Goal: Task Accomplishment & Management: Use online tool/utility

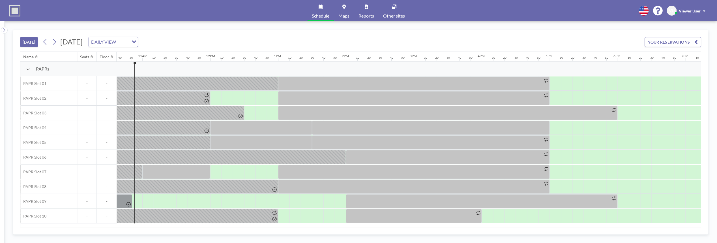
scroll to position [0, 724]
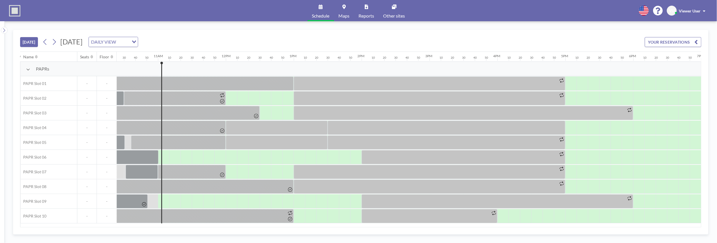
scroll to position [0, 735]
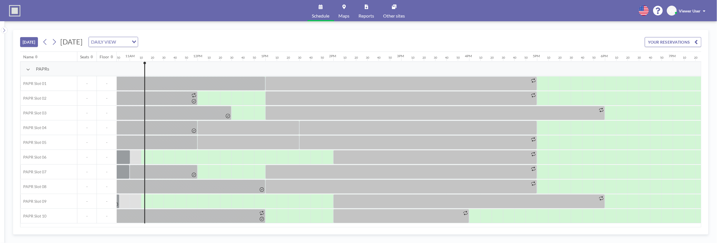
scroll to position [0, 747]
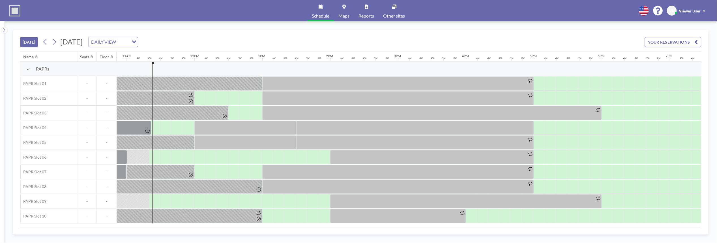
scroll to position [0, 758]
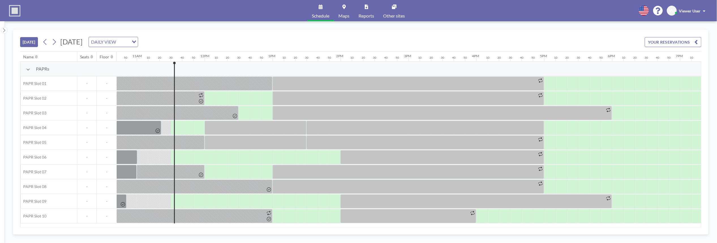
scroll to position [0, 769]
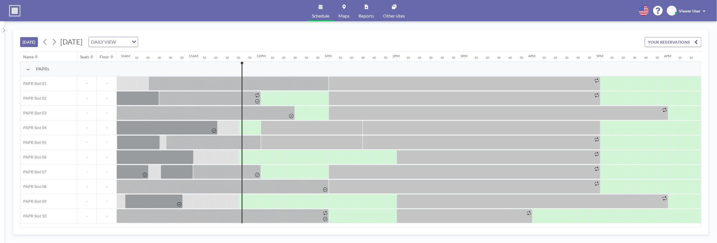
scroll to position [0, 781]
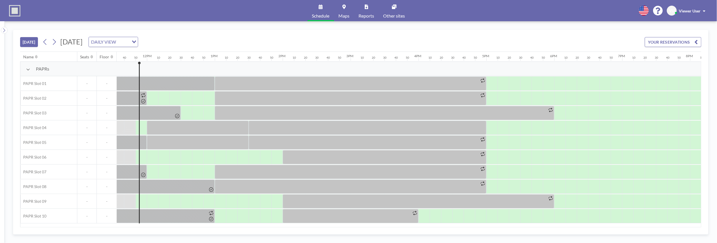
scroll to position [0, 792]
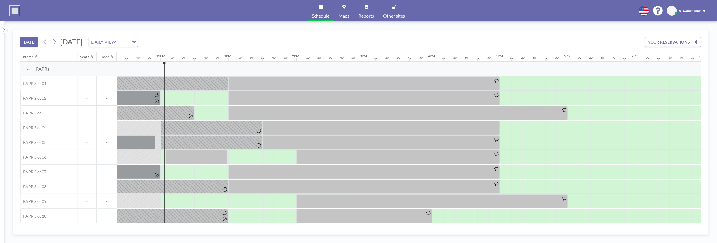
scroll to position [0, 803]
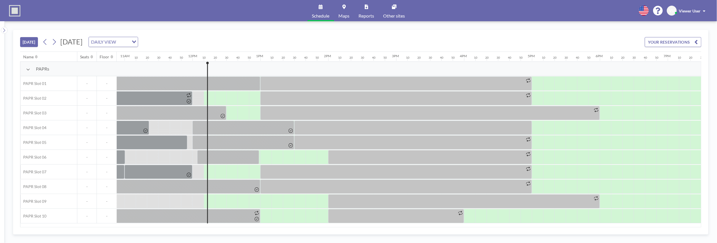
scroll to position [0, 815]
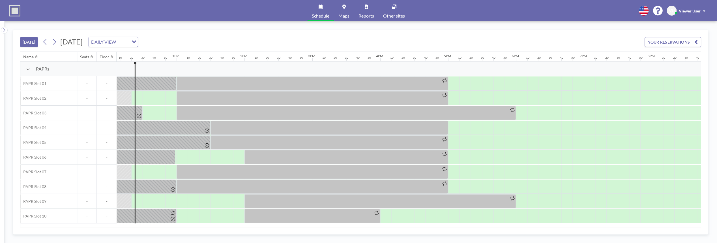
scroll to position [0, 826]
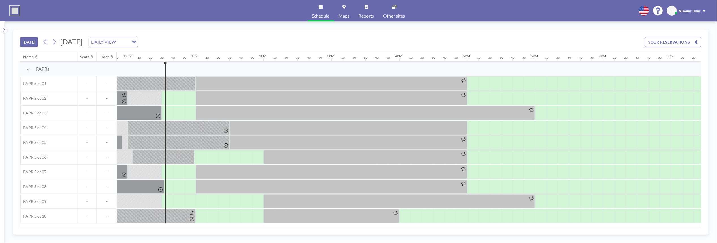
scroll to position [0, 837]
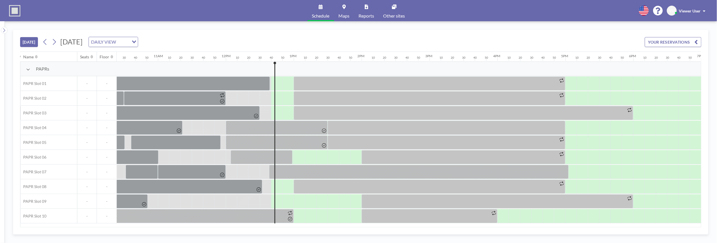
scroll to position [0, 849]
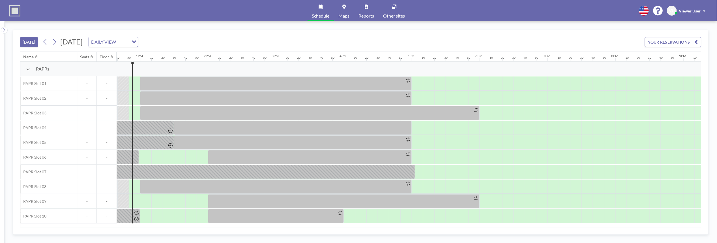
scroll to position [0, 860]
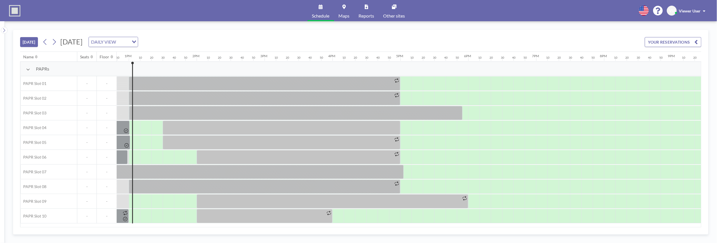
scroll to position [0, 871]
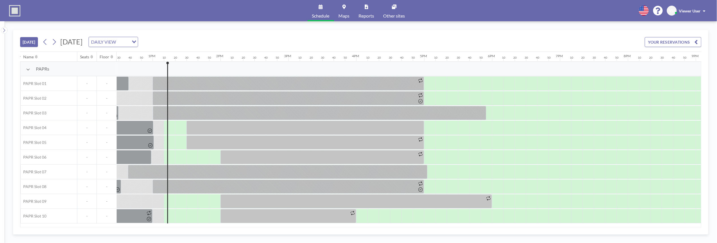
scroll to position [0, 882]
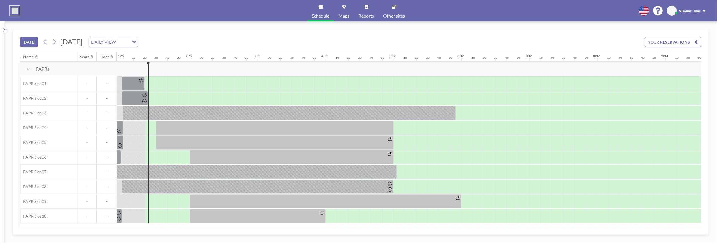
scroll to position [0, 894]
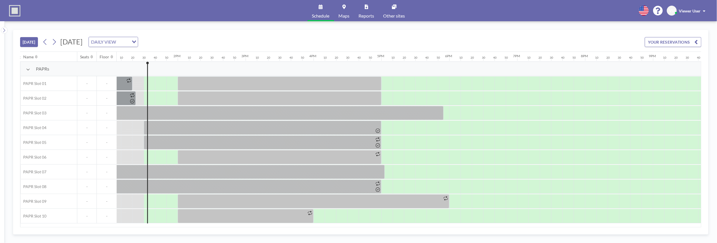
scroll to position [0, 905]
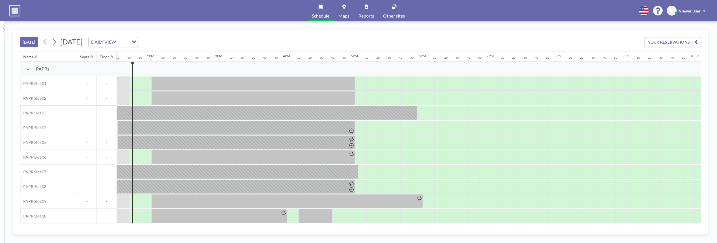
scroll to position [0, 916]
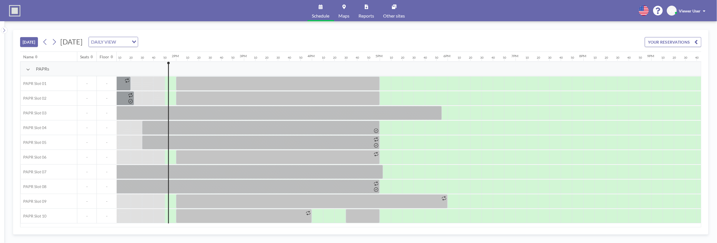
scroll to position [0, 928]
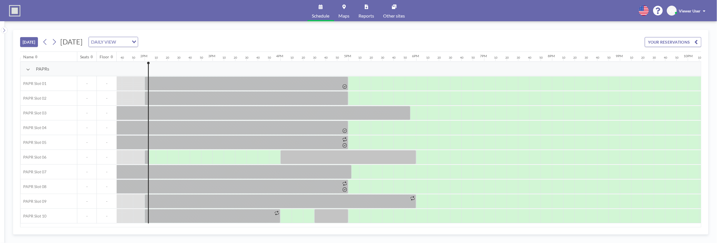
scroll to position [0, 939]
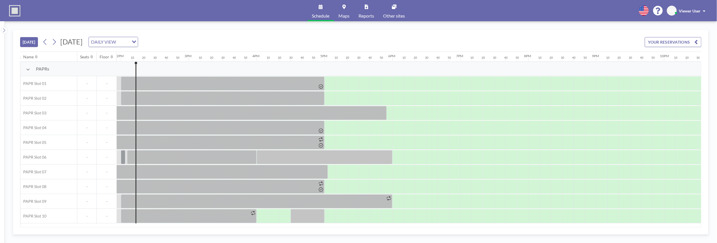
scroll to position [0, 950]
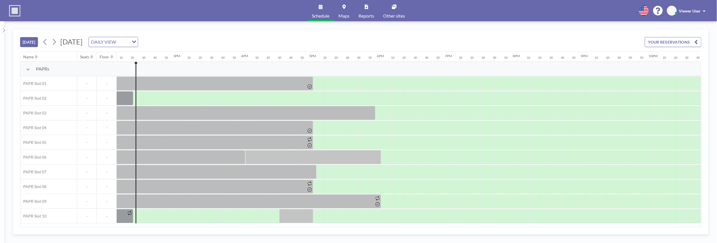
scroll to position [0, 962]
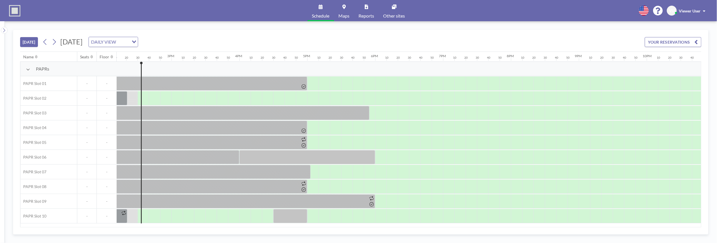
scroll to position [0, 973]
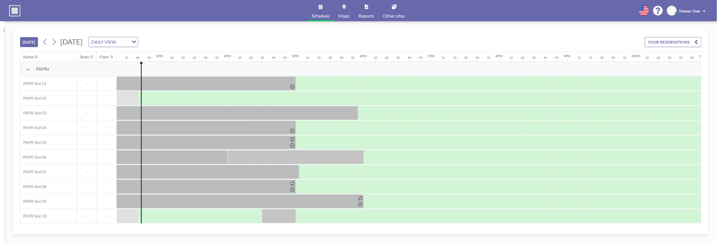
scroll to position [0, 984]
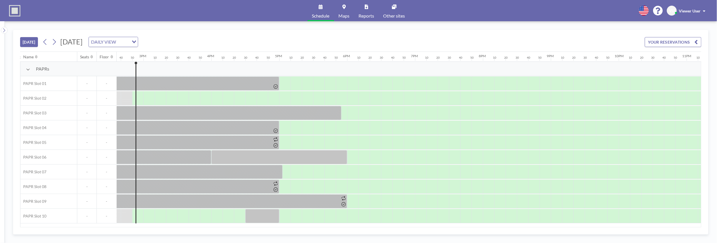
scroll to position [0, 996]
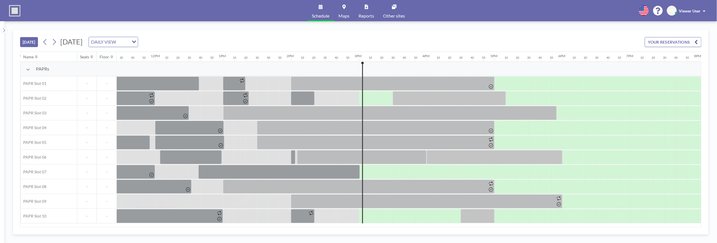
scroll to position [0, 1007]
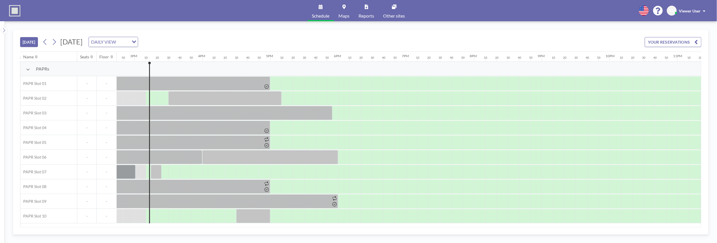
scroll to position [0, 1018]
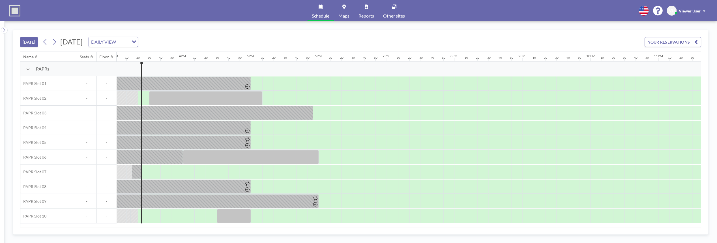
scroll to position [0, 1030]
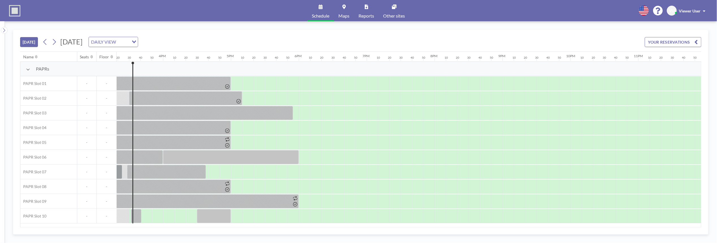
scroll to position [0, 1041]
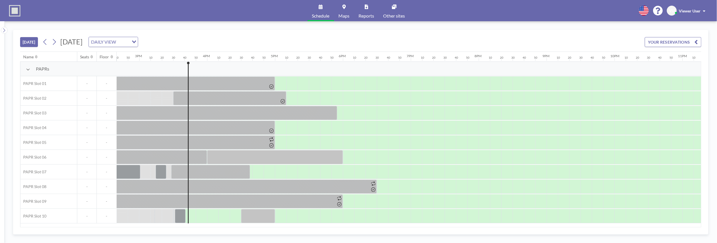
scroll to position [0, 1051]
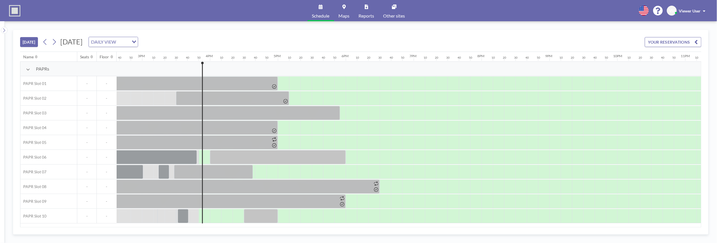
scroll to position [0, 1051]
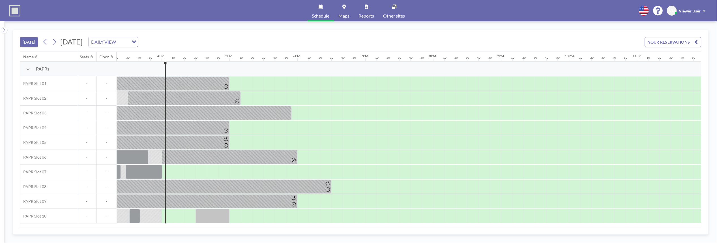
scroll to position [0, 1051]
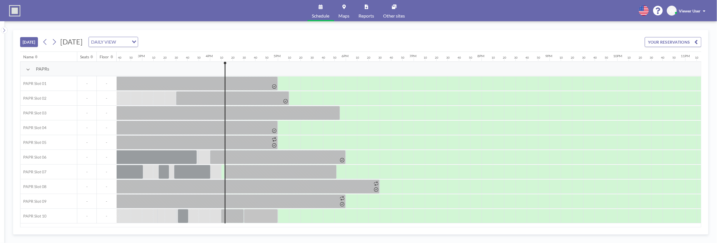
scroll to position [0, 1051]
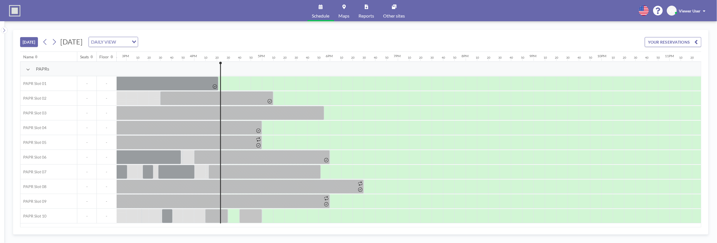
scroll to position [0, 1051]
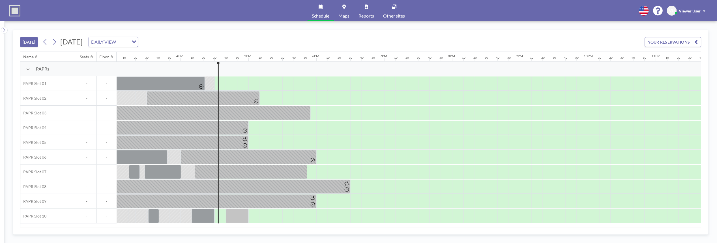
scroll to position [0, 1051]
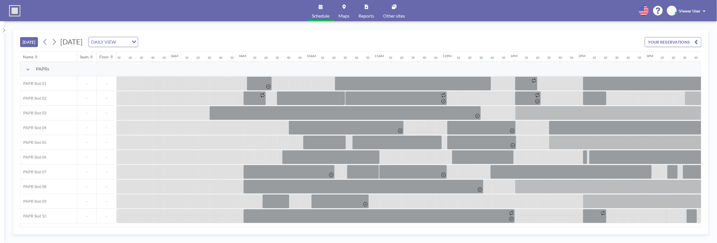
scroll to position [0, 1051]
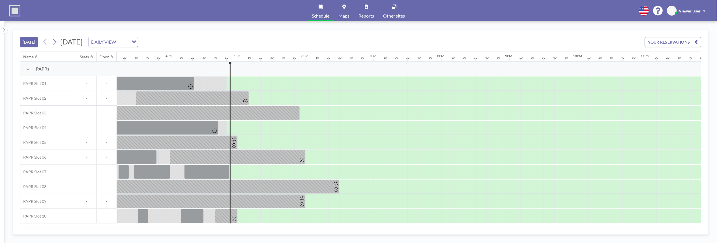
scroll to position [0, 1051]
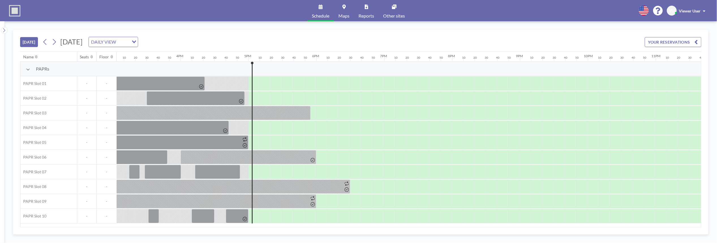
scroll to position [0, 1051]
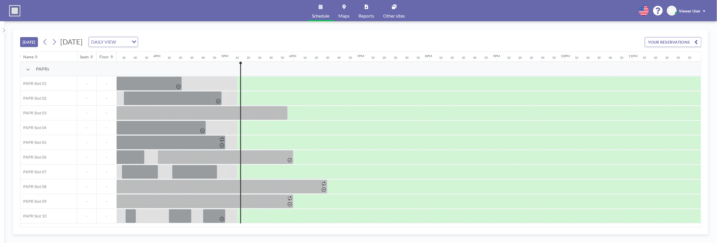
scroll to position [0, 1051]
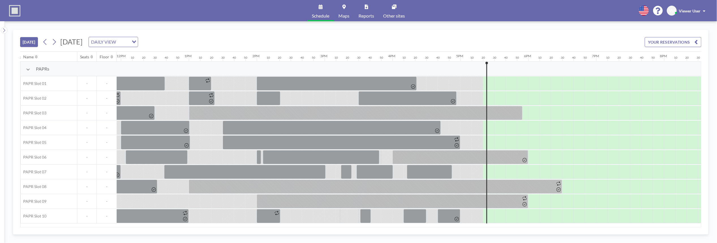
scroll to position [0, 1051]
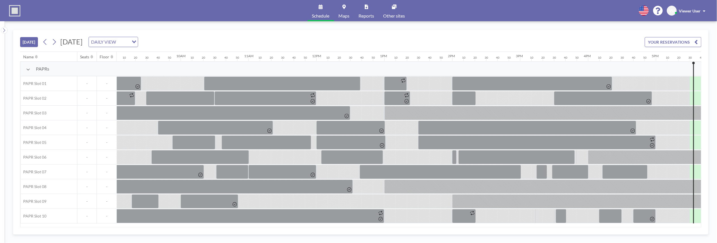
scroll to position [0, 1051]
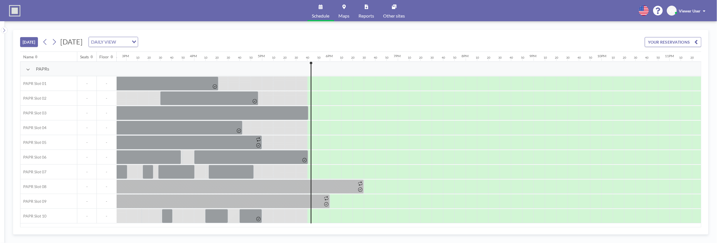
scroll to position [0, 1051]
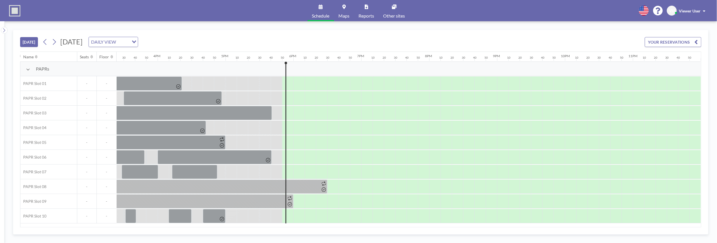
scroll to position [0, 1051]
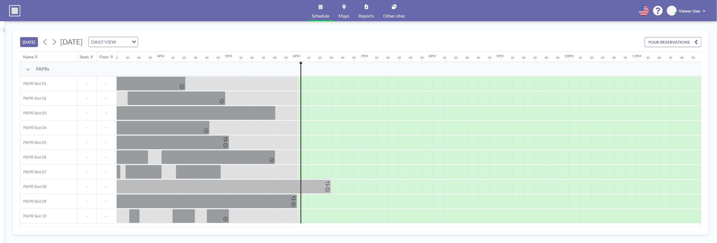
scroll to position [0, 1051]
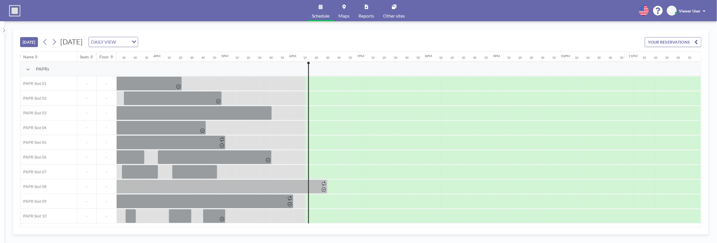
scroll to position [0, 1051]
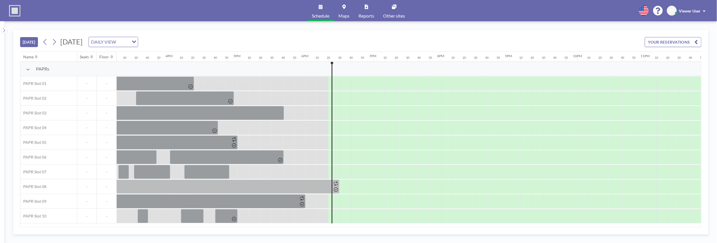
scroll to position [0, 1051]
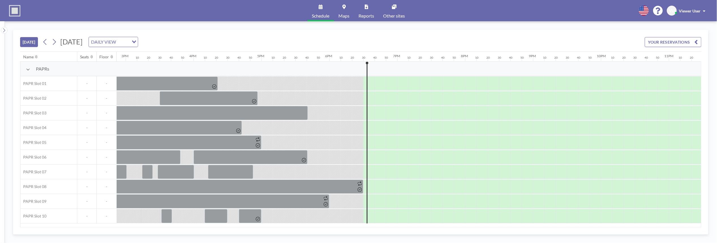
scroll to position [0, 1051]
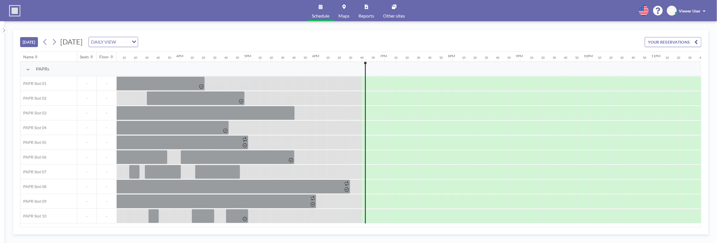
scroll to position [0, 1051]
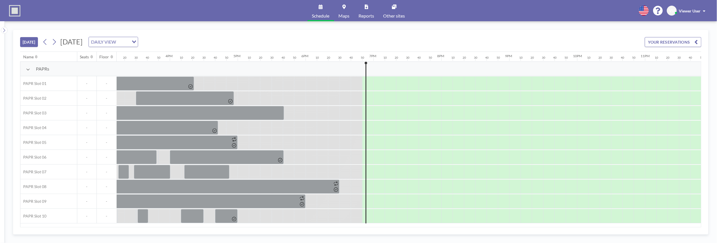
scroll to position [0, 1051]
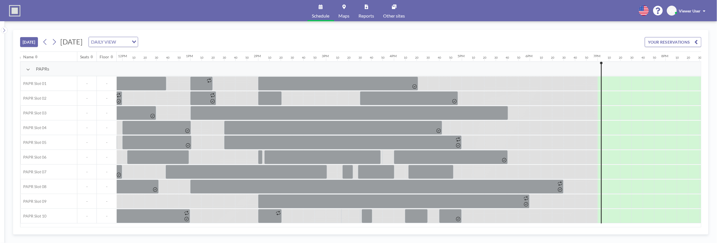
scroll to position [0, 1051]
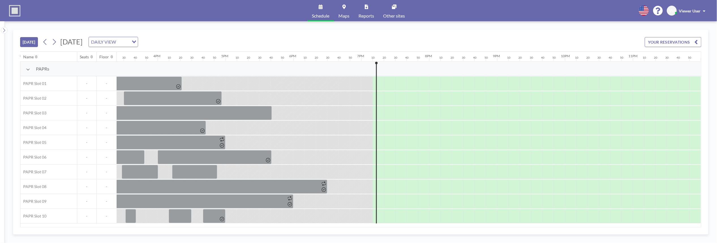
scroll to position [0, 1051]
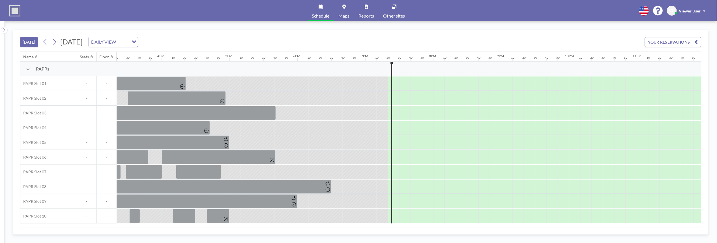
scroll to position [0, 1051]
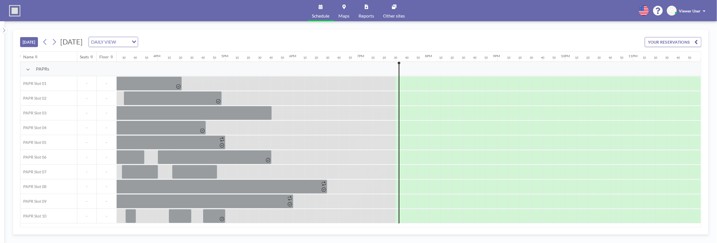
scroll to position [0, 1051]
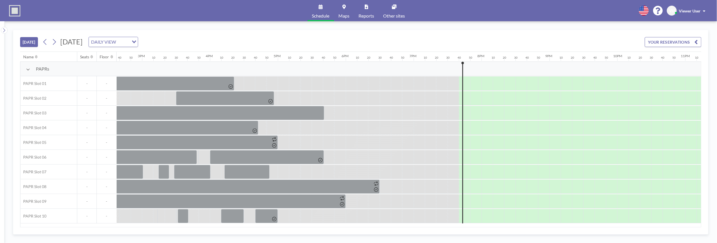
scroll to position [0, 1051]
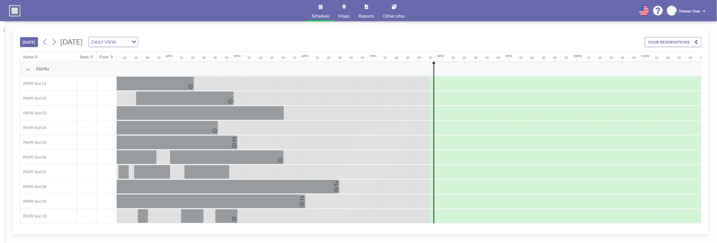
scroll to position [0, 1051]
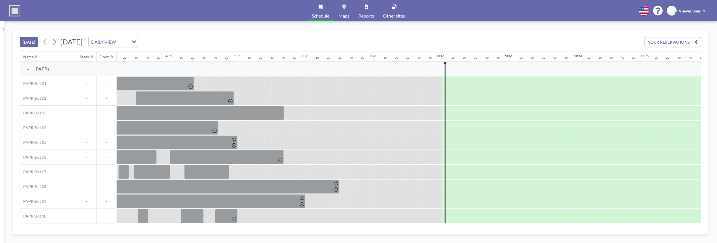
scroll to position [0, 1051]
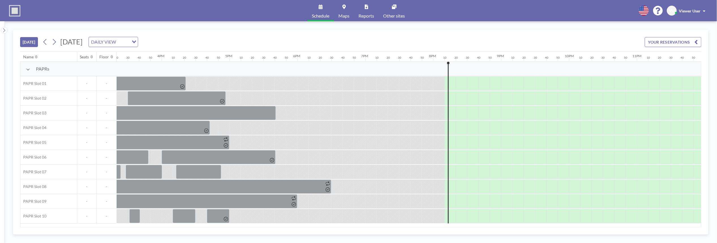
scroll to position [0, 1051]
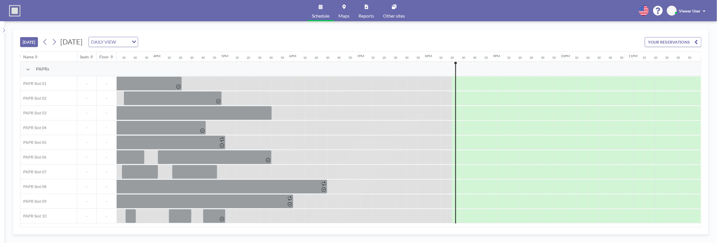
scroll to position [0, 1051]
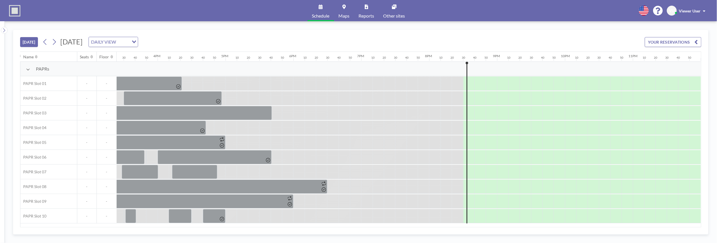
scroll to position [0, 1051]
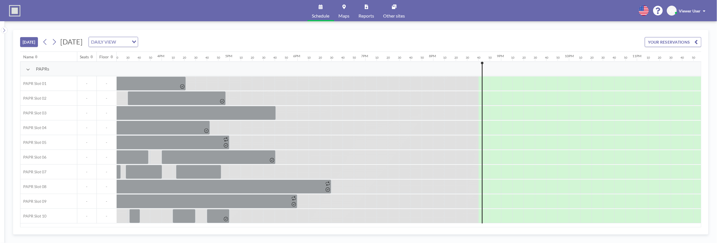
scroll to position [0, 1051]
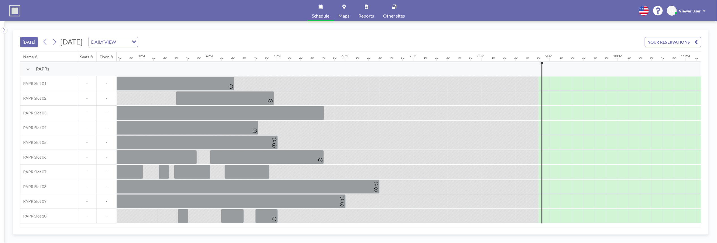
scroll to position [0, 1051]
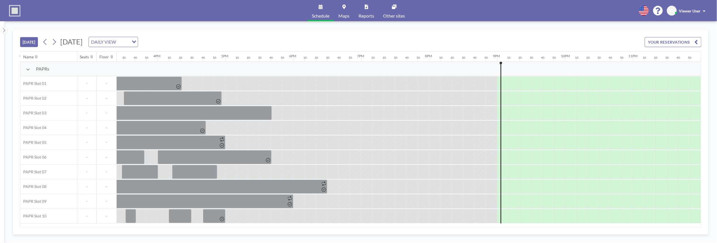
scroll to position [0, 1051]
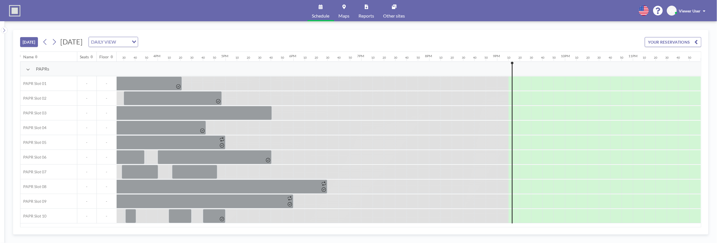
scroll to position [0, 1051]
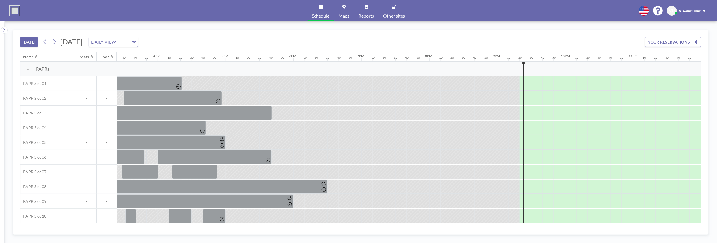
scroll to position [0, 1051]
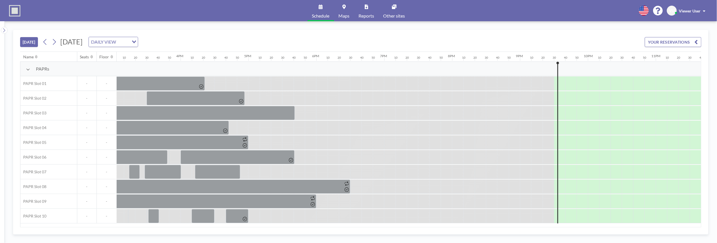
scroll to position [0, 1051]
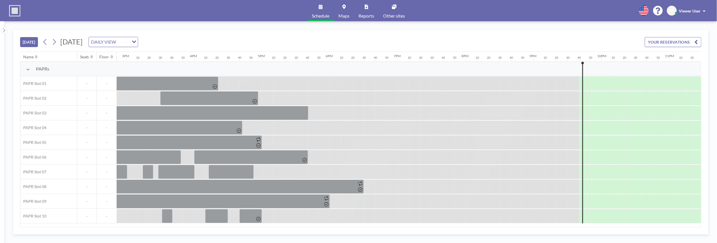
scroll to position [0, 1051]
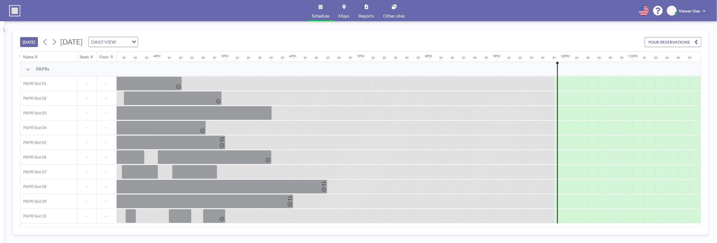
scroll to position [0, 1051]
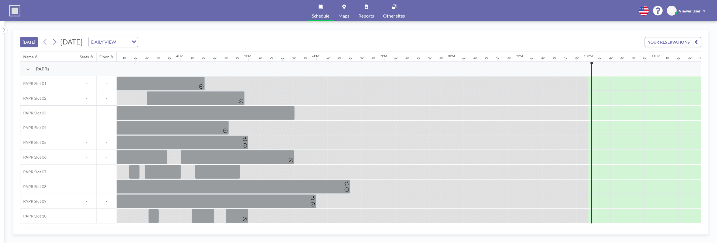
scroll to position [0, 1051]
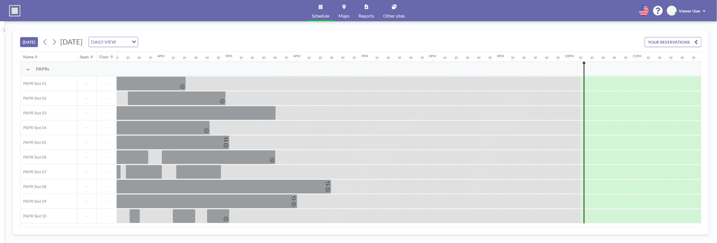
scroll to position [0, 1051]
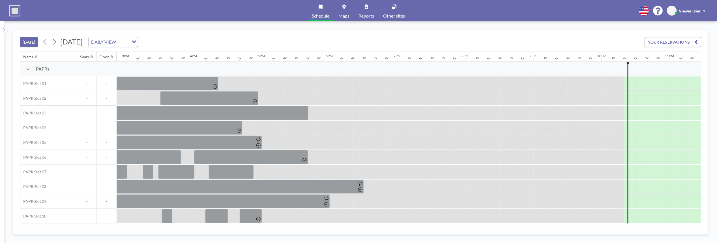
scroll to position [0, 1051]
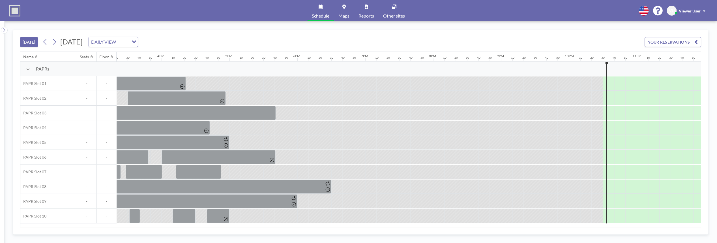
scroll to position [0, 1051]
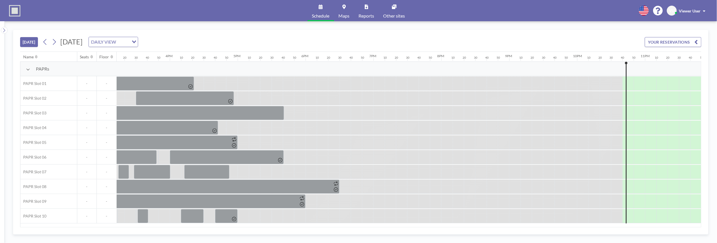
scroll to position [0, 1051]
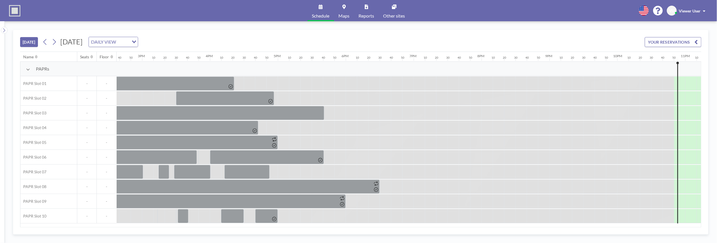
scroll to position [0, 1051]
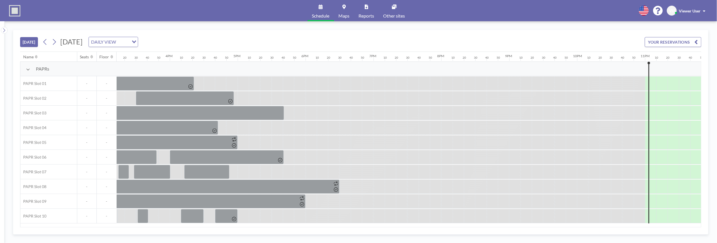
scroll to position [0, 1051]
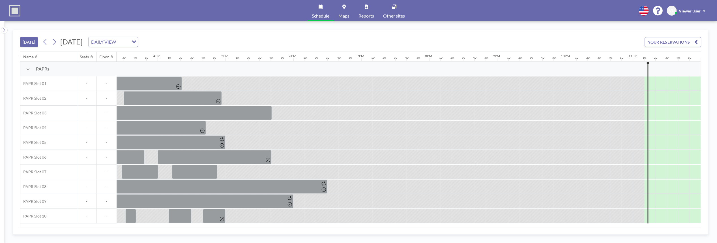
scroll to position [0, 1051]
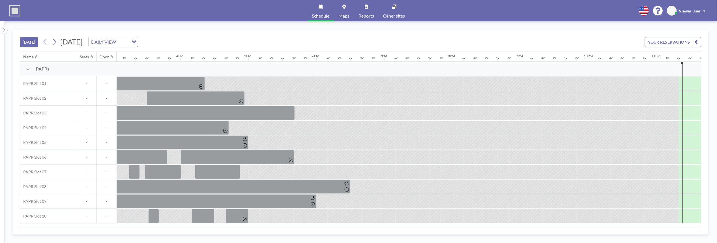
scroll to position [0, 1051]
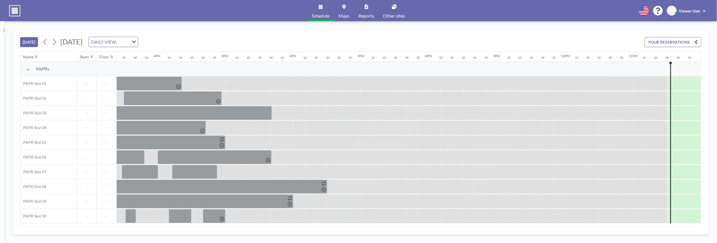
scroll to position [0, 1051]
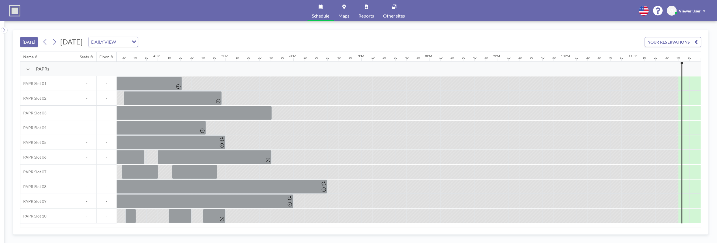
scroll to position [0, 1051]
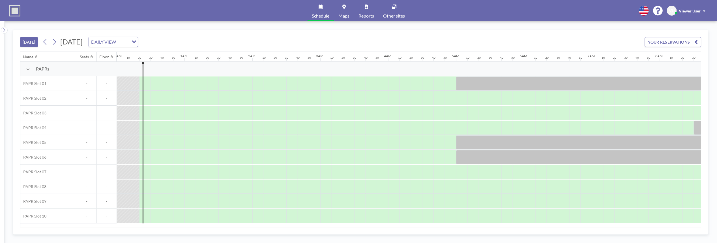
scroll to position [0, 11]
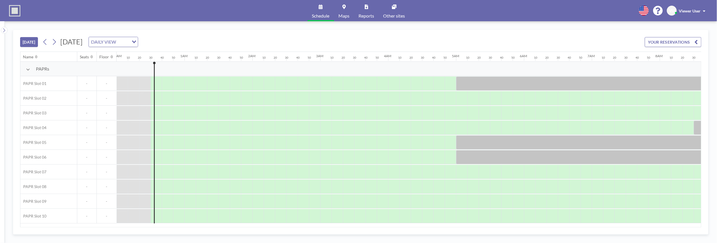
scroll to position [0, 23]
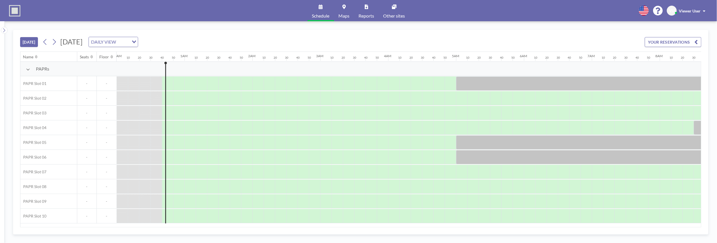
scroll to position [0, 34]
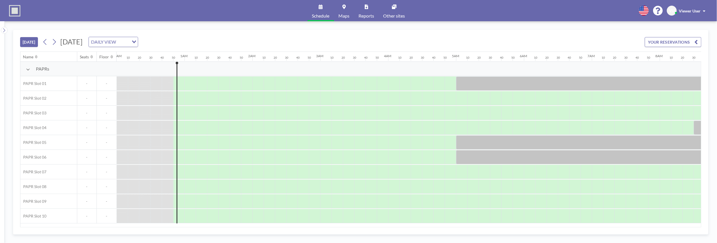
scroll to position [0, 45]
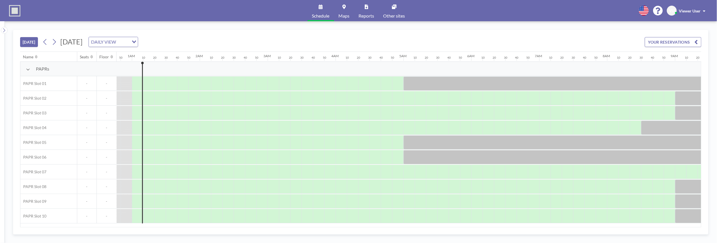
scroll to position [0, 57]
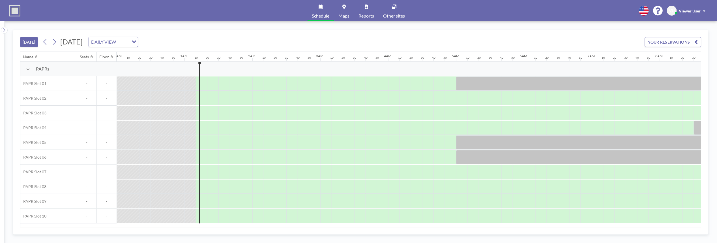
scroll to position [0, 68]
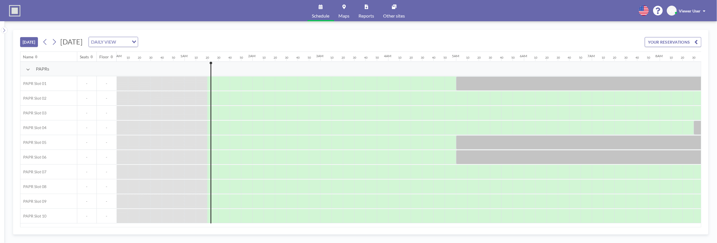
scroll to position [0, 79]
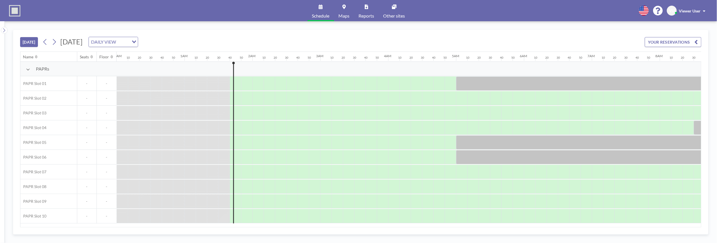
scroll to position [0, 102]
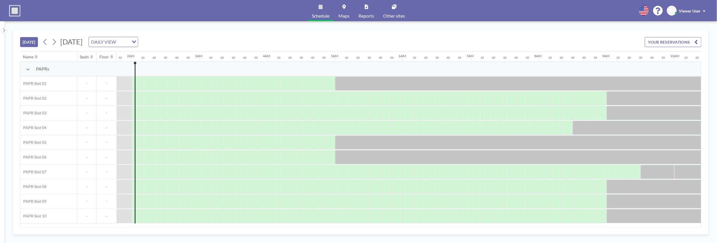
scroll to position [0, 124]
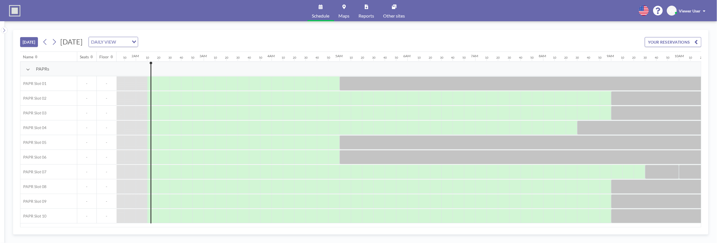
scroll to position [0, 136]
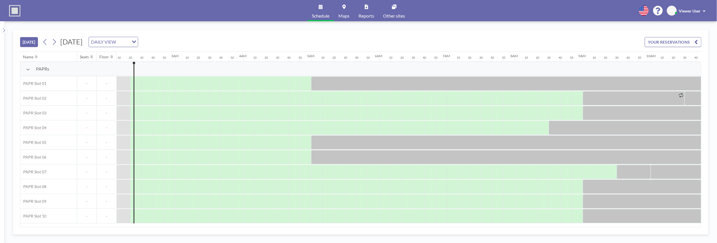
scroll to position [0, 147]
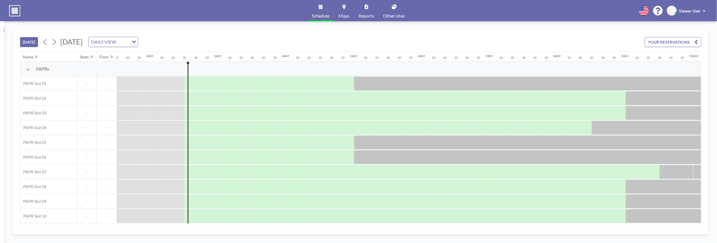
scroll to position [0, 158]
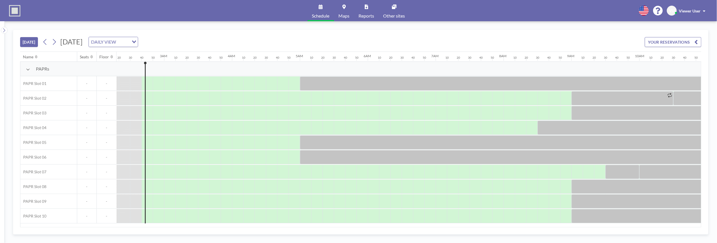
scroll to position [0, 170]
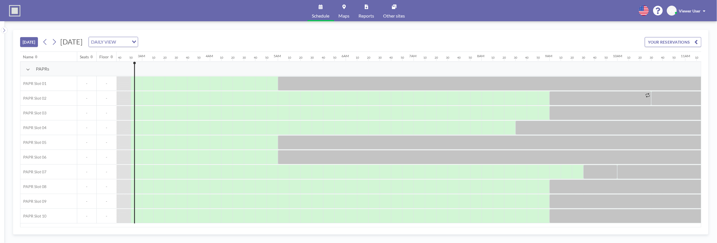
scroll to position [0, 181]
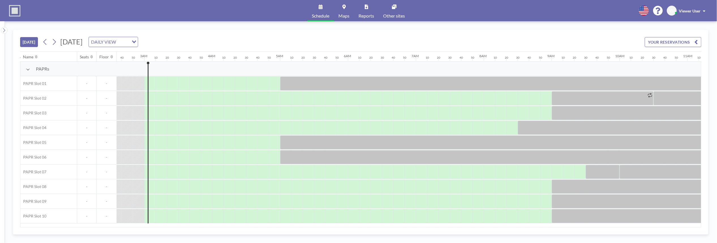
scroll to position [0, 192]
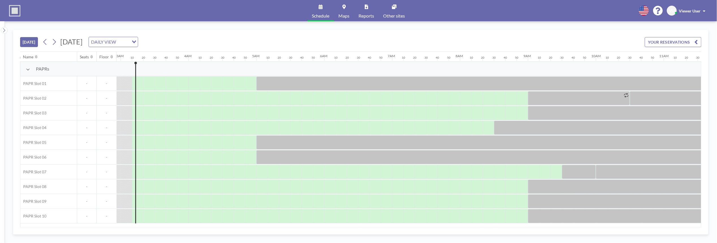
scroll to position [0, 204]
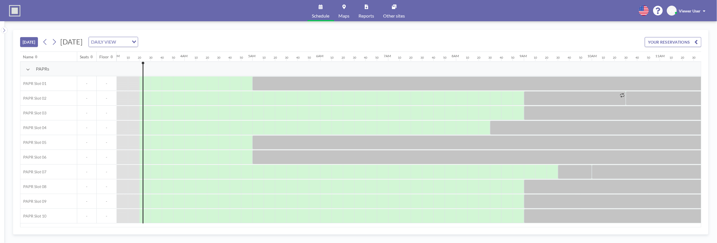
scroll to position [0, 215]
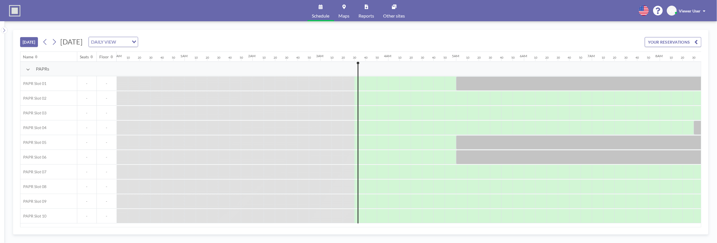
scroll to position [0, 226]
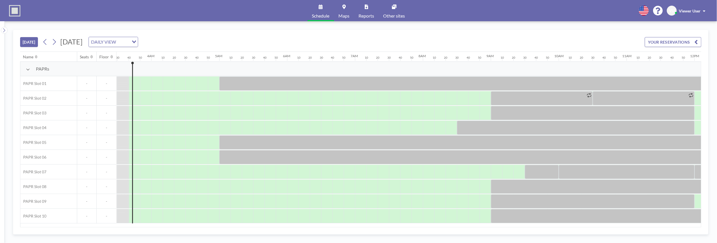
scroll to position [0, 238]
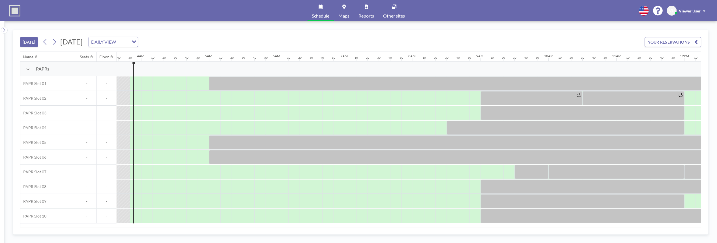
scroll to position [0, 249]
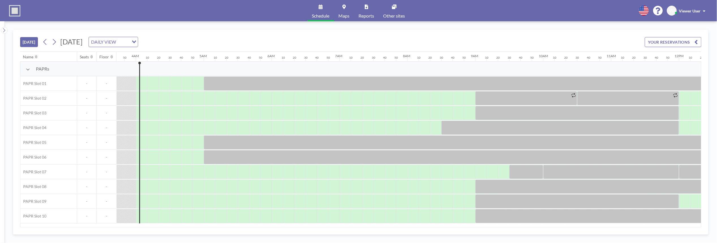
scroll to position [0, 260]
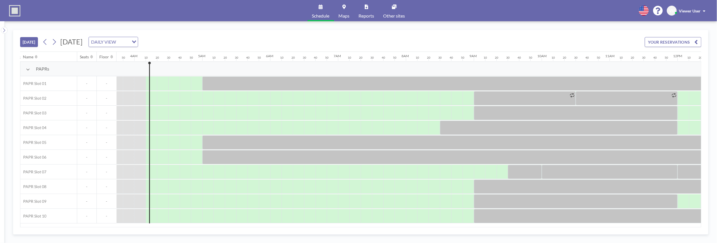
scroll to position [0, 272]
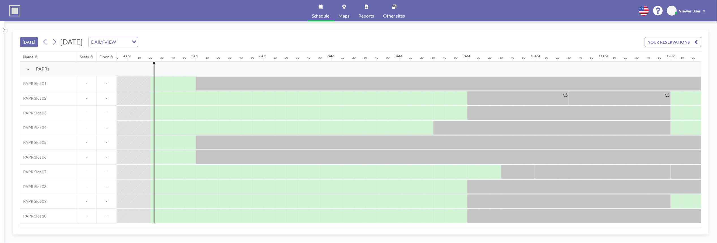
scroll to position [0, 283]
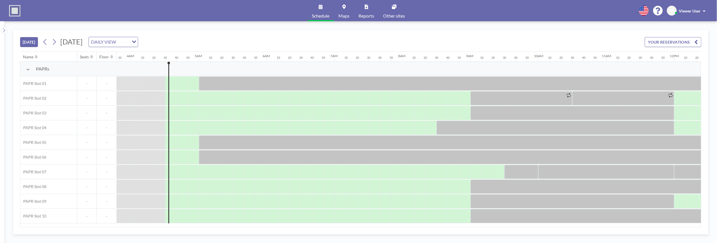
scroll to position [0, 294]
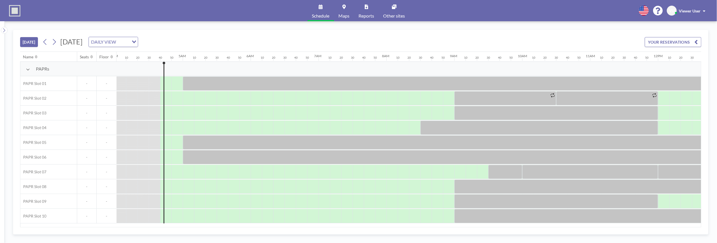
scroll to position [0, 305]
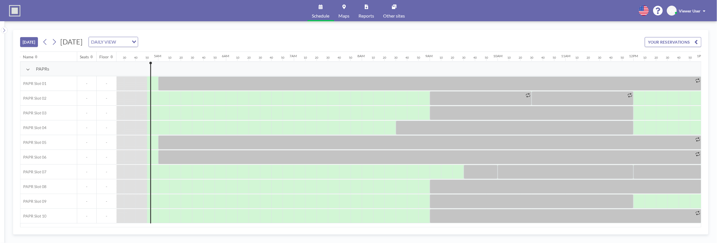
scroll to position [0, 317]
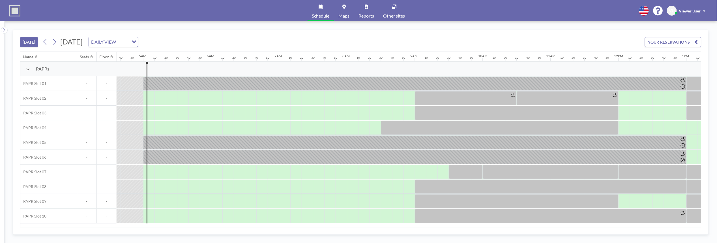
scroll to position [0, 328]
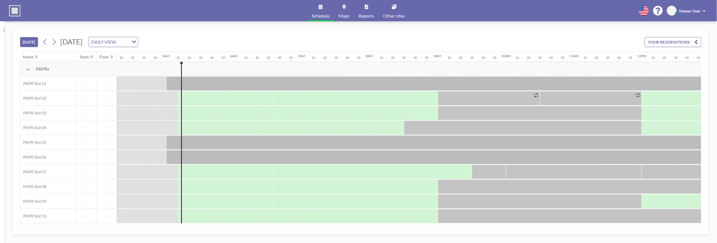
scroll to position [0, 339]
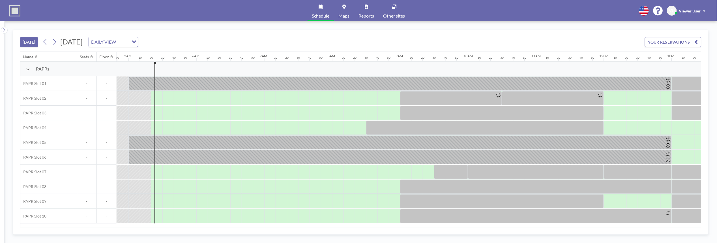
scroll to position [0, 351]
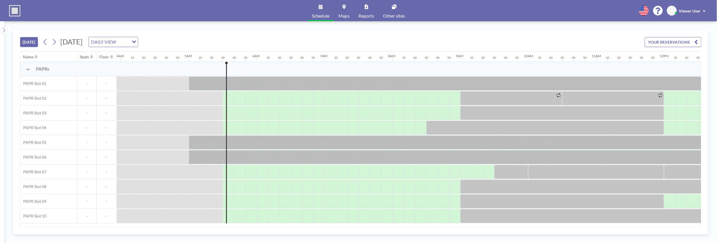
scroll to position [0, 362]
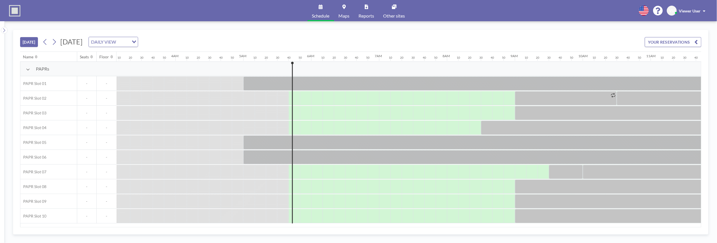
scroll to position [0, 373]
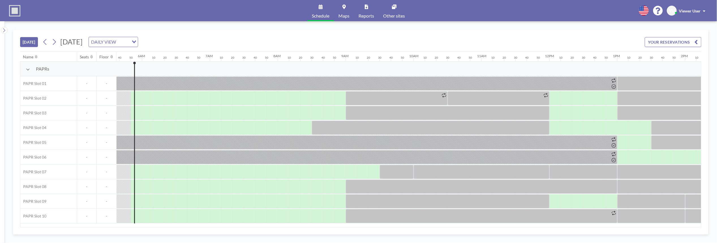
scroll to position [0, 385]
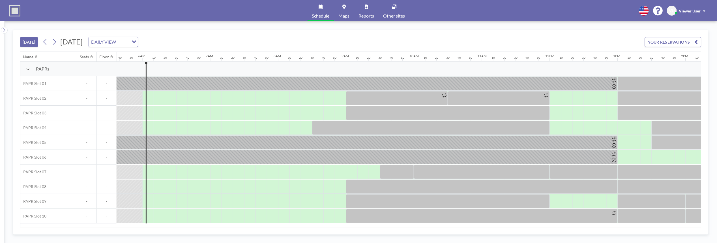
scroll to position [0, 396]
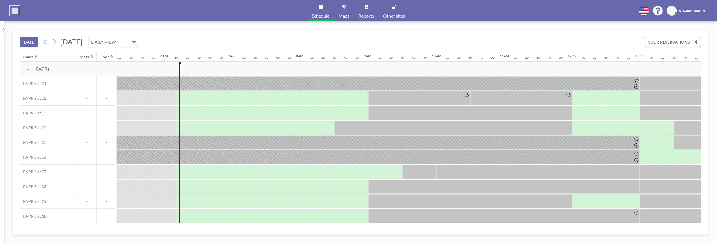
scroll to position [0, 407]
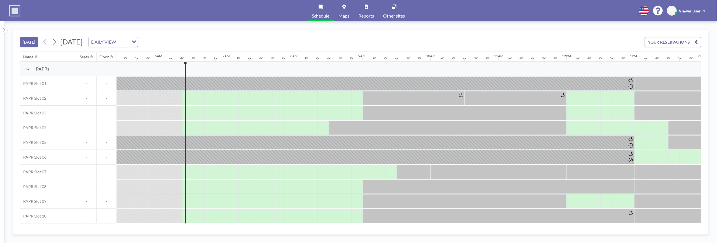
scroll to position [0, 419]
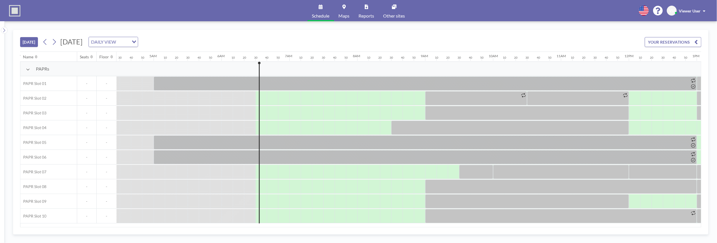
scroll to position [0, 430]
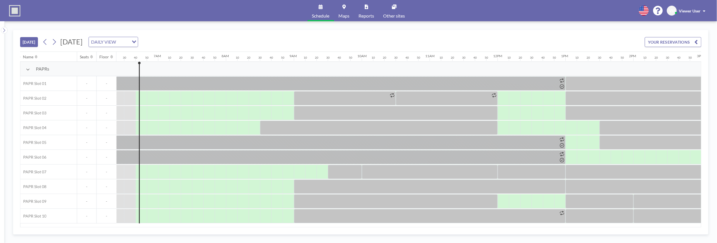
scroll to position [0, 441]
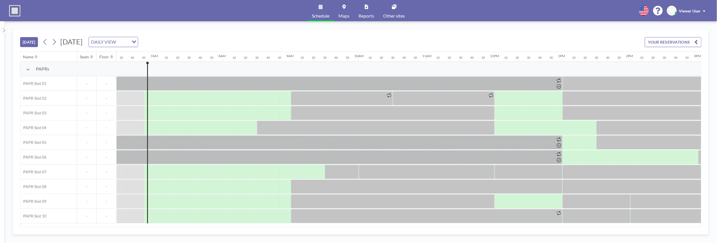
scroll to position [0, 453]
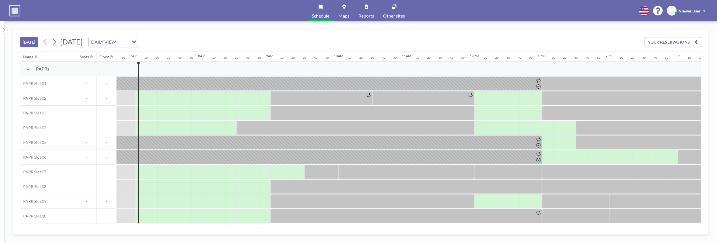
scroll to position [0, 464]
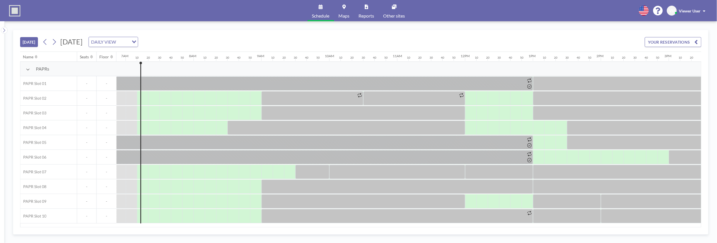
scroll to position [0, 475]
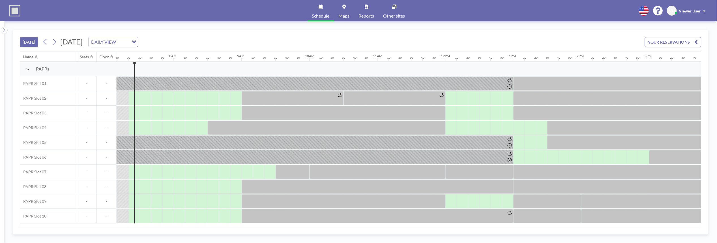
scroll to position [0, 486]
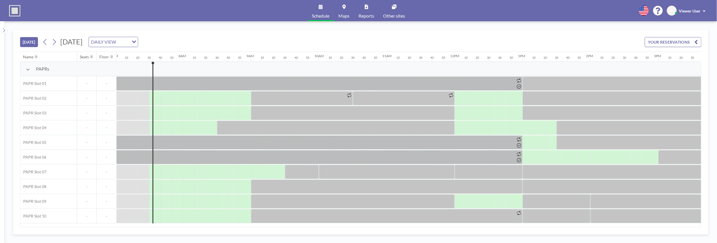
scroll to position [0, 498]
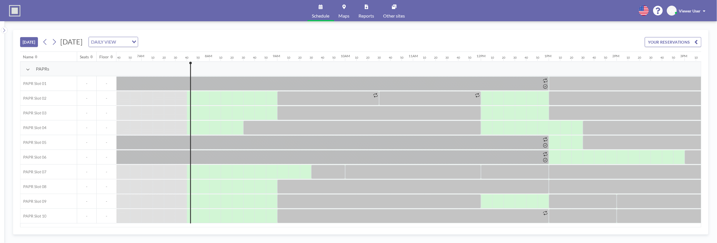
scroll to position [0, 509]
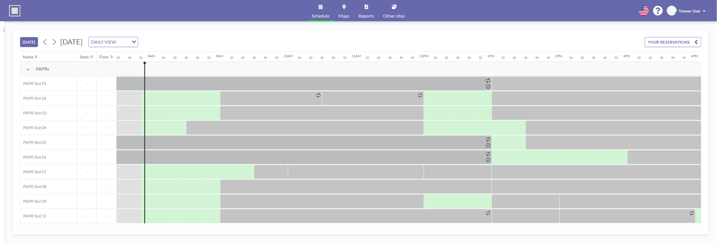
scroll to position [0, 520]
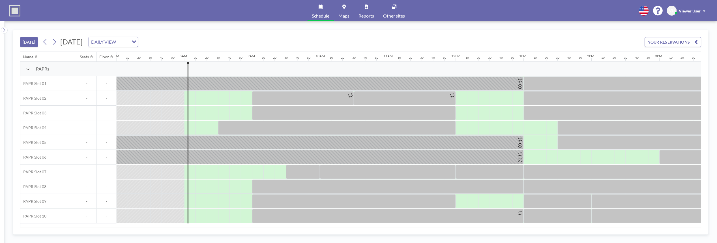
scroll to position [0, 532]
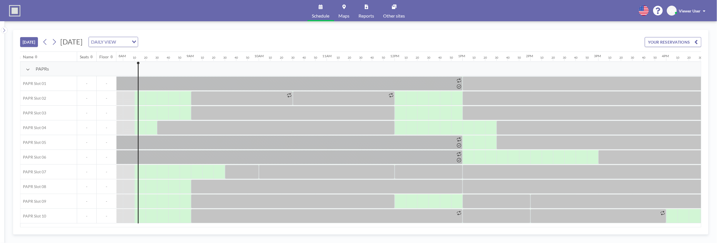
scroll to position [0, 543]
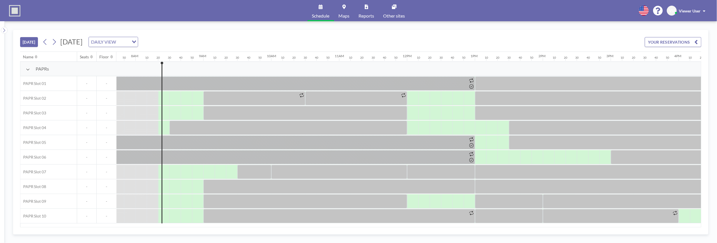
scroll to position [0, 554]
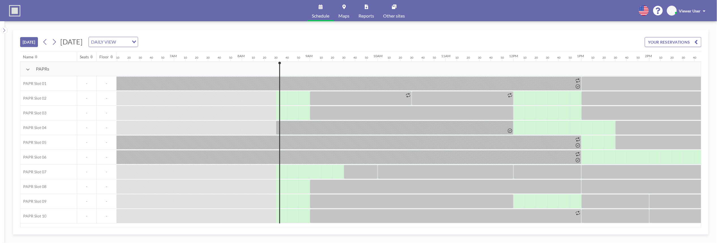
scroll to position [0, 566]
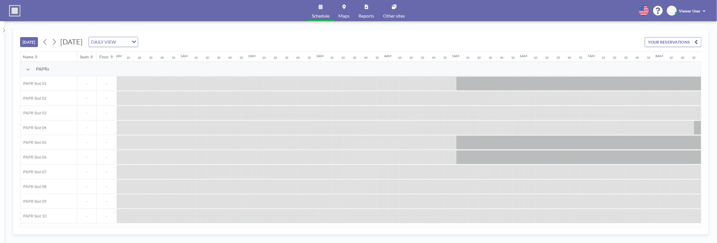
scroll to position [0, 577]
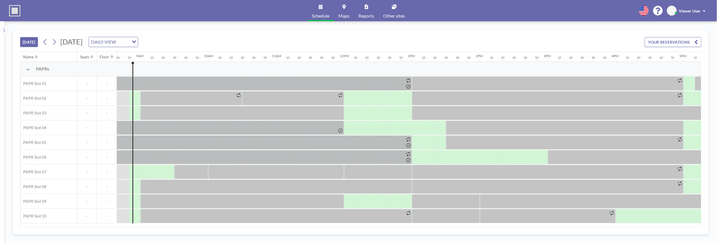
scroll to position [0, 588]
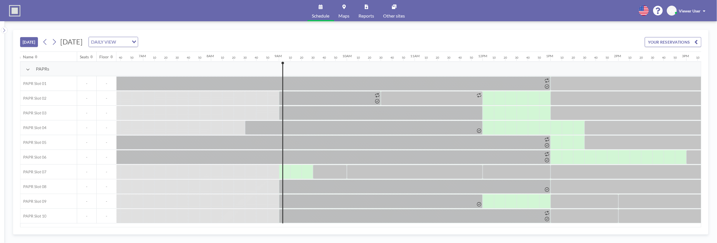
scroll to position [0, 600]
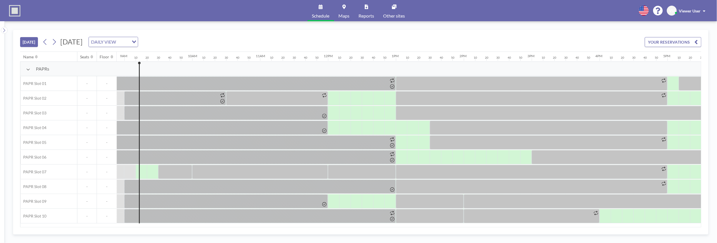
scroll to position [0, 611]
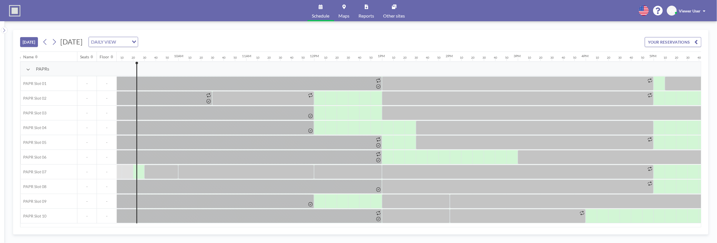
scroll to position [0, 622]
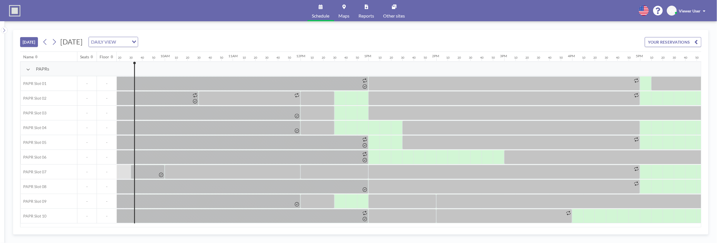
scroll to position [0, 634]
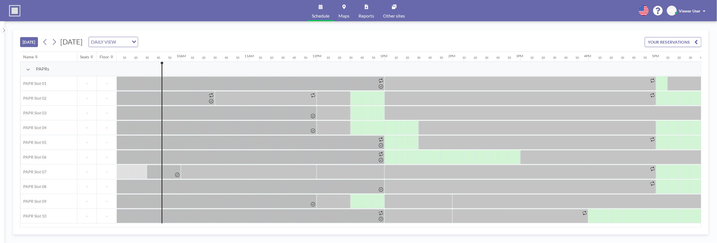
scroll to position [0, 645]
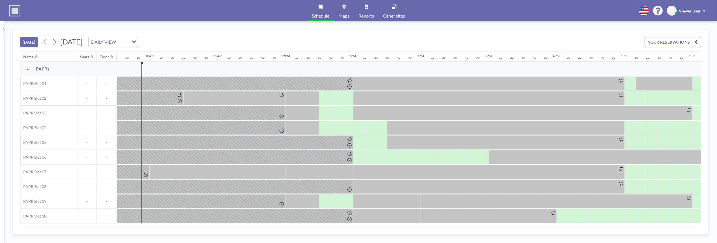
scroll to position [0, 656]
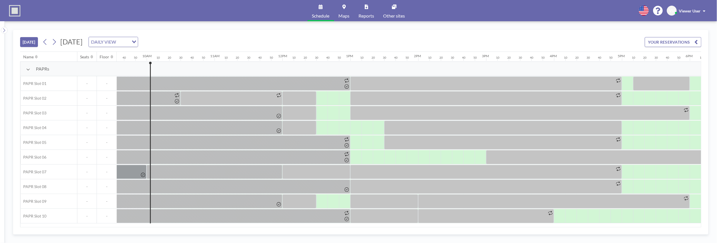
scroll to position [0, 668]
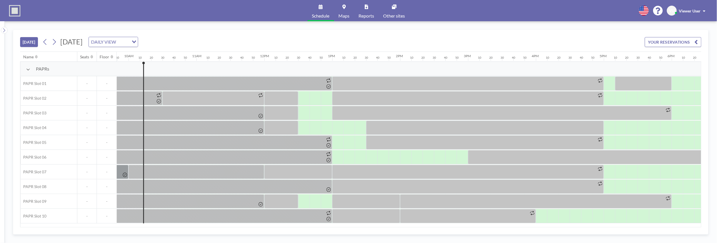
scroll to position [0, 679]
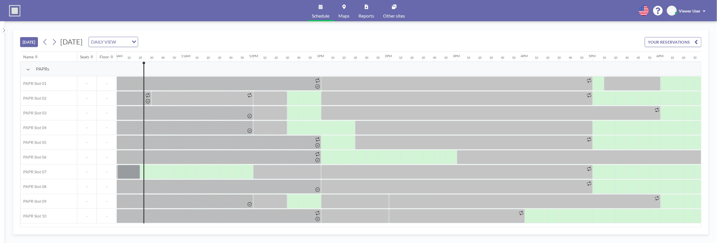
scroll to position [0, 690]
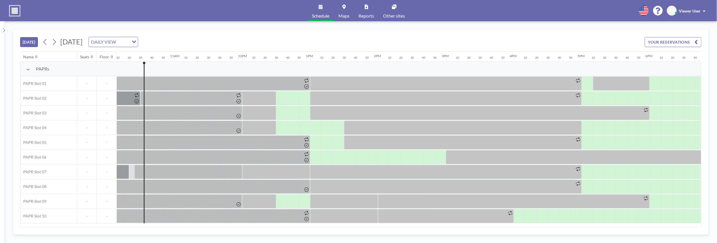
scroll to position [0, 701]
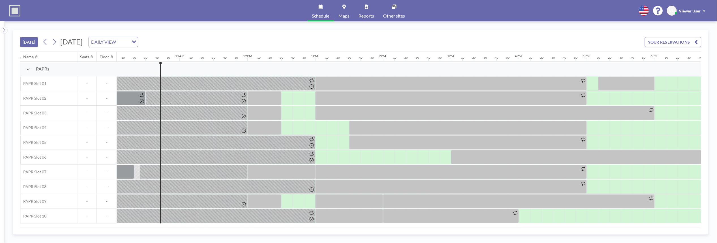
scroll to position [0, 713]
